Goal: Transaction & Acquisition: Purchase product/service

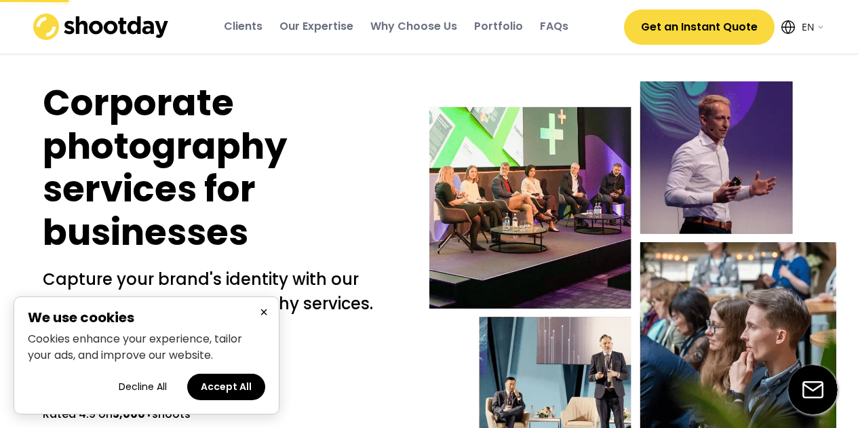
select select ""en""
click at [212, 385] on button "Accept All" at bounding box center [226, 387] width 78 height 26
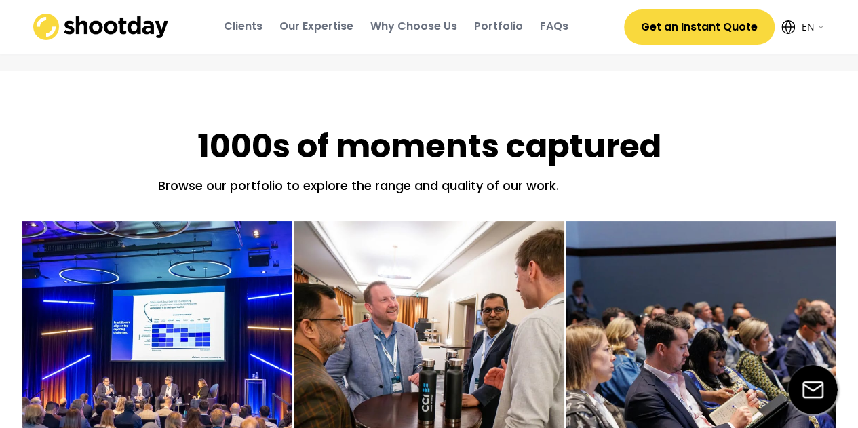
scroll to position [1851, 0]
